Goal: Check status: Check status

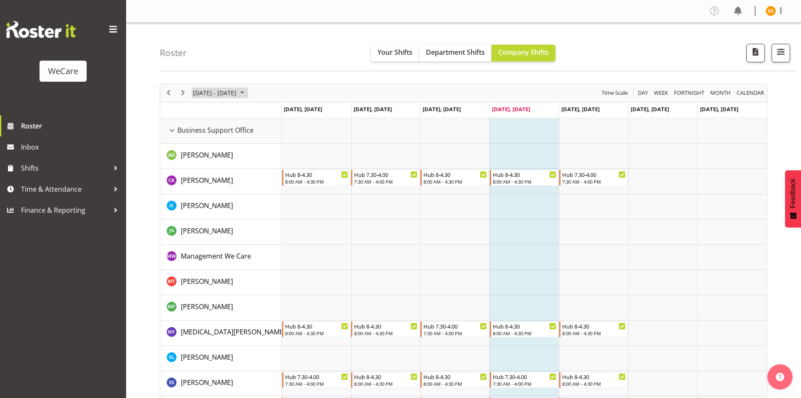
click at [237, 94] on span "[DATE] - [DATE]" at bounding box center [214, 93] width 45 height 11
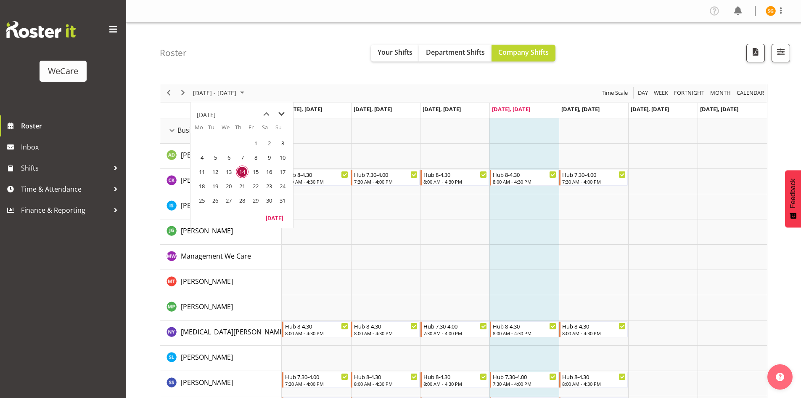
click at [279, 113] on span "next month" at bounding box center [281, 113] width 15 height 15
click at [202, 155] on span "8" at bounding box center [202, 157] width 13 height 13
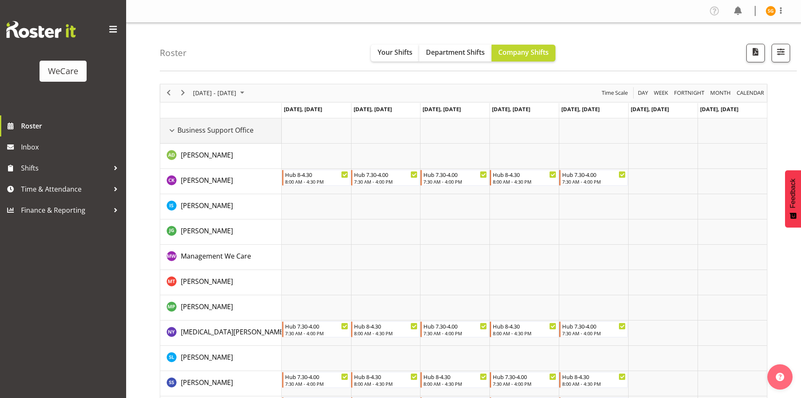
click at [171, 130] on div "Business Support Office resource" at bounding box center [172, 130] width 11 height 11
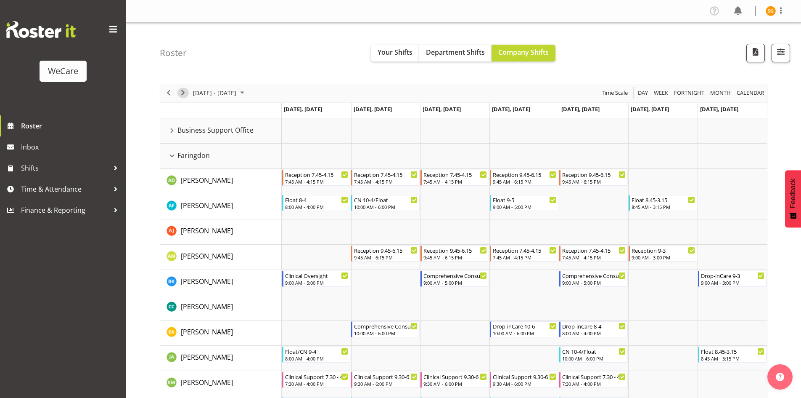
click at [186, 93] on span "Next" at bounding box center [183, 93] width 10 height 11
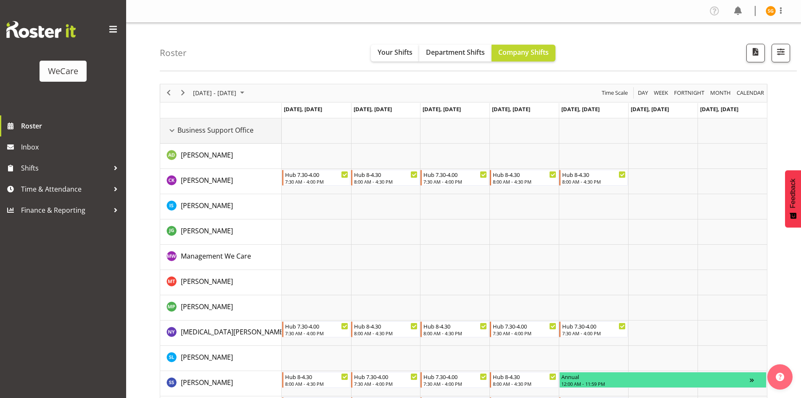
click at [174, 128] on div "Business Support Office resource" at bounding box center [172, 130] width 11 height 11
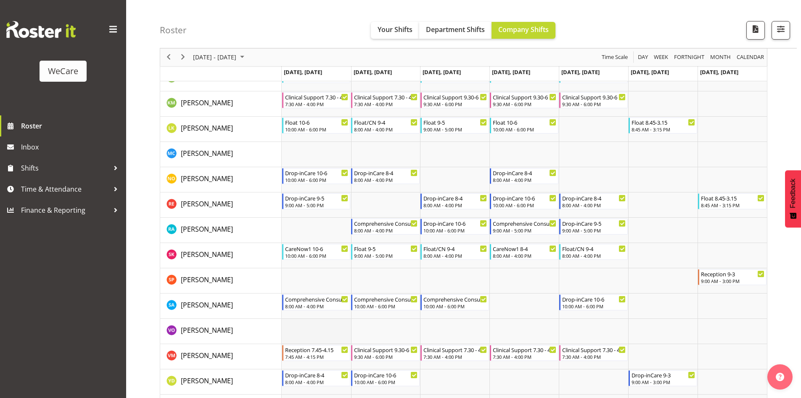
scroll to position [294, 0]
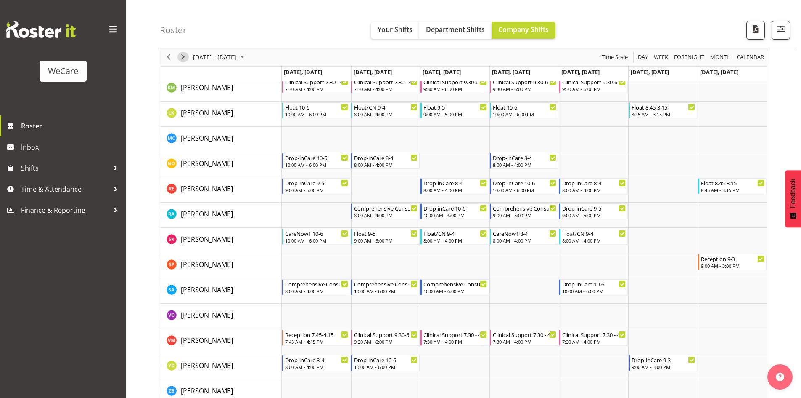
click at [183, 55] on span "Next" at bounding box center [183, 57] width 10 height 11
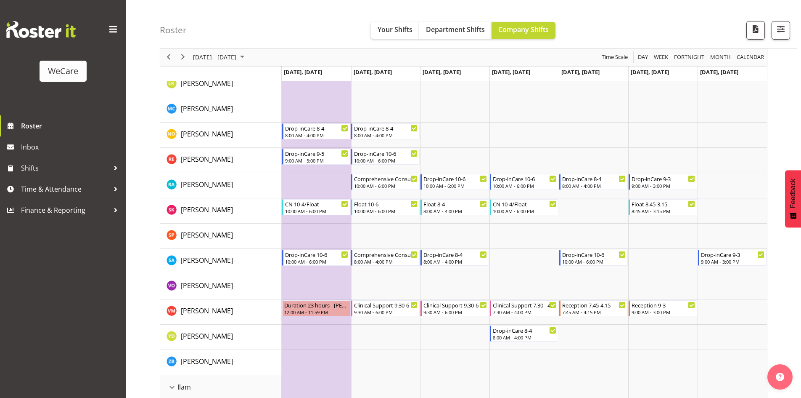
scroll to position [631, 0]
